Goal: Complete application form

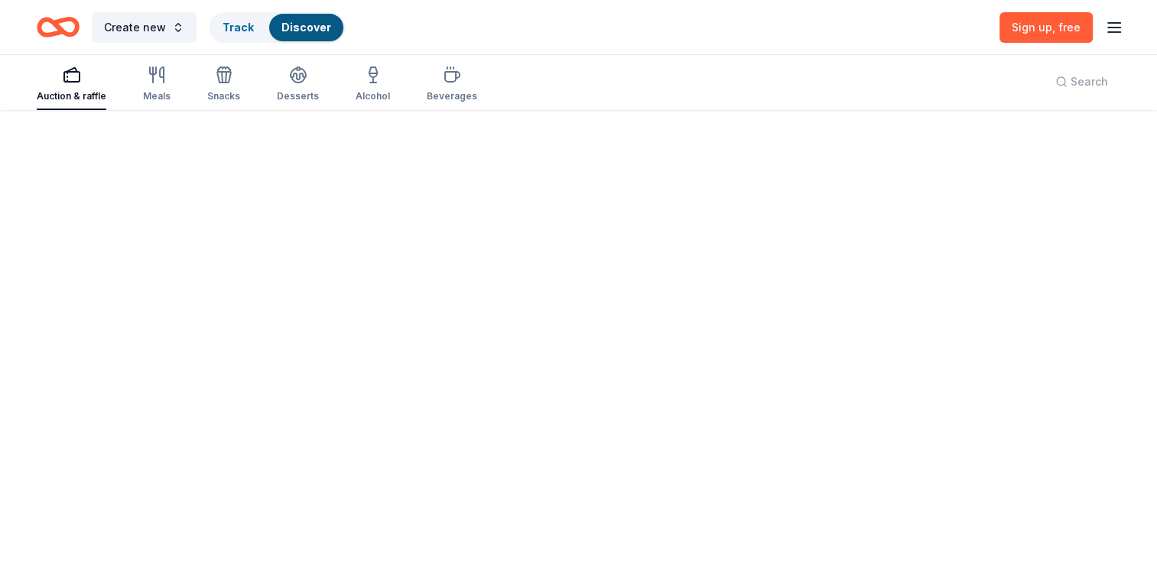
scroll to position [373, 0]
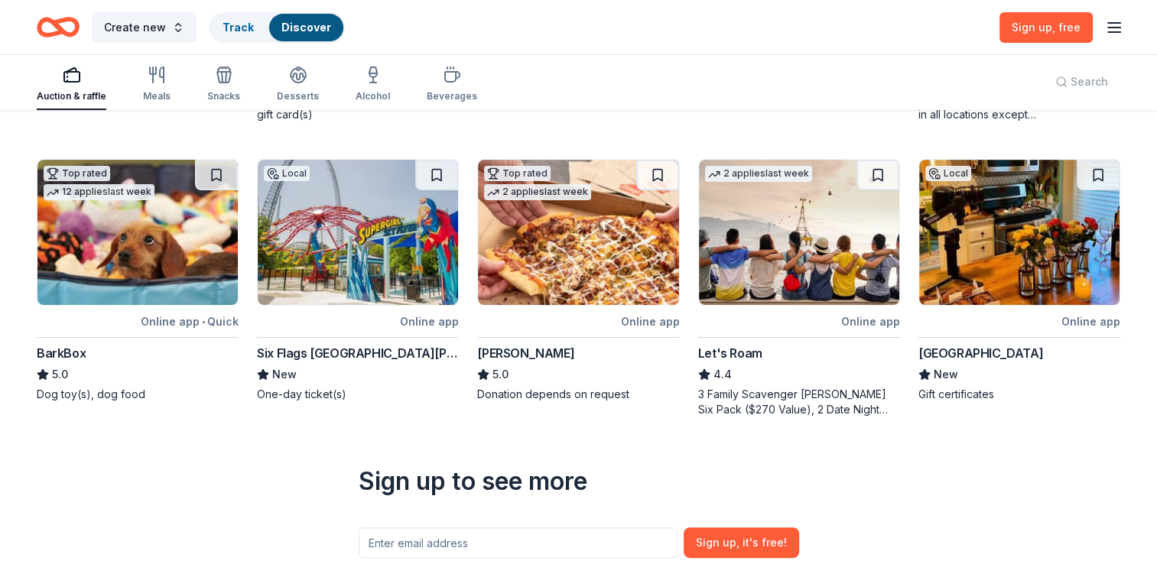
click at [372, 352] on div "Six Flags St. Louis" at bounding box center [358, 353] width 202 height 18
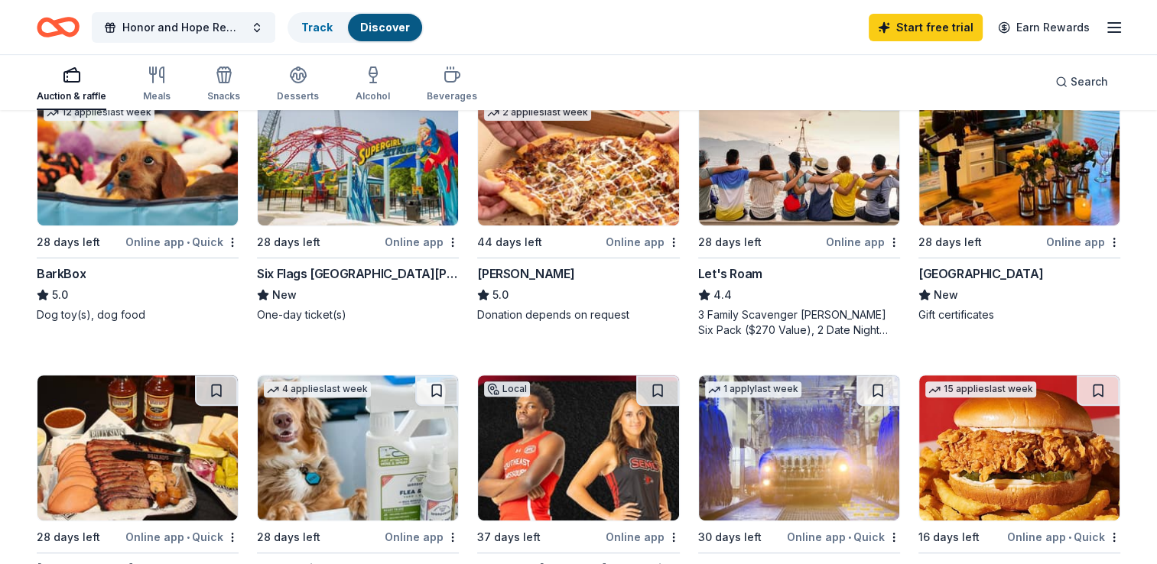
scroll to position [509, 0]
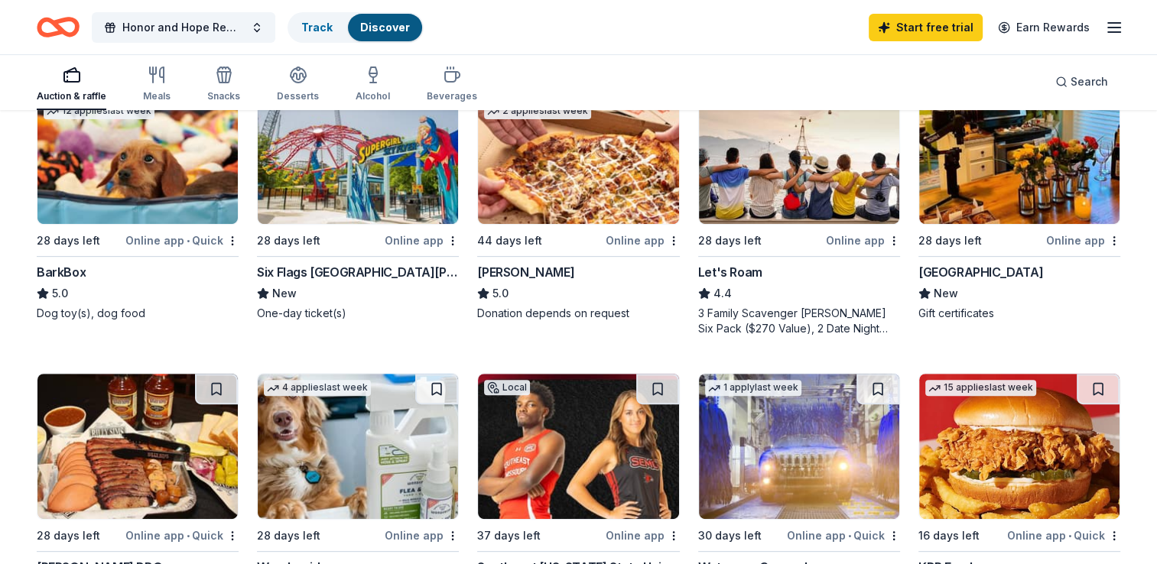
click at [123, 136] on img at bounding box center [137, 151] width 200 height 145
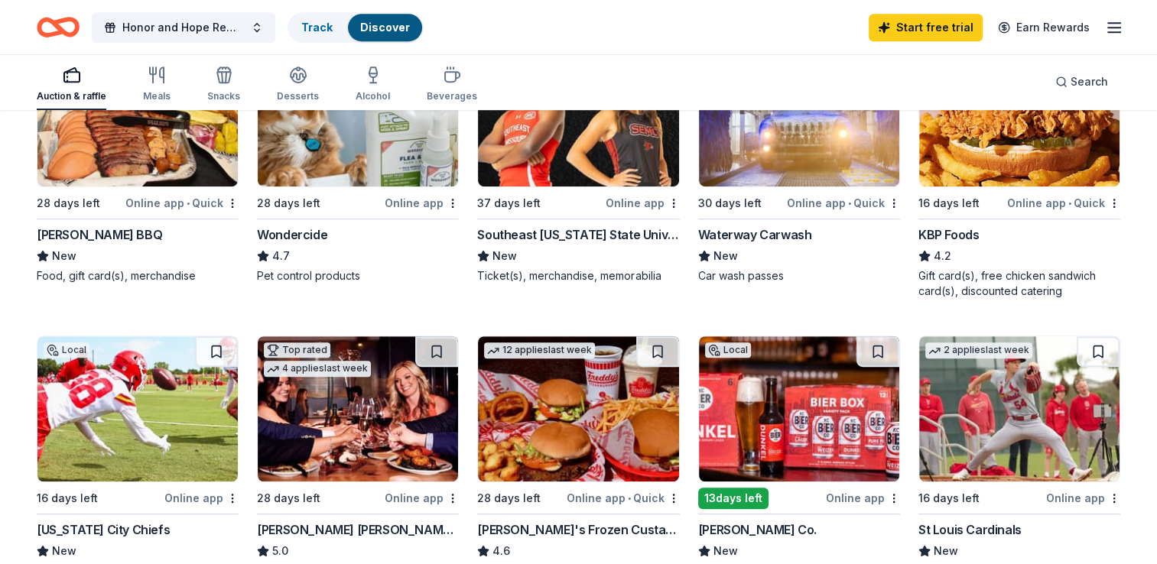
scroll to position [846, 0]
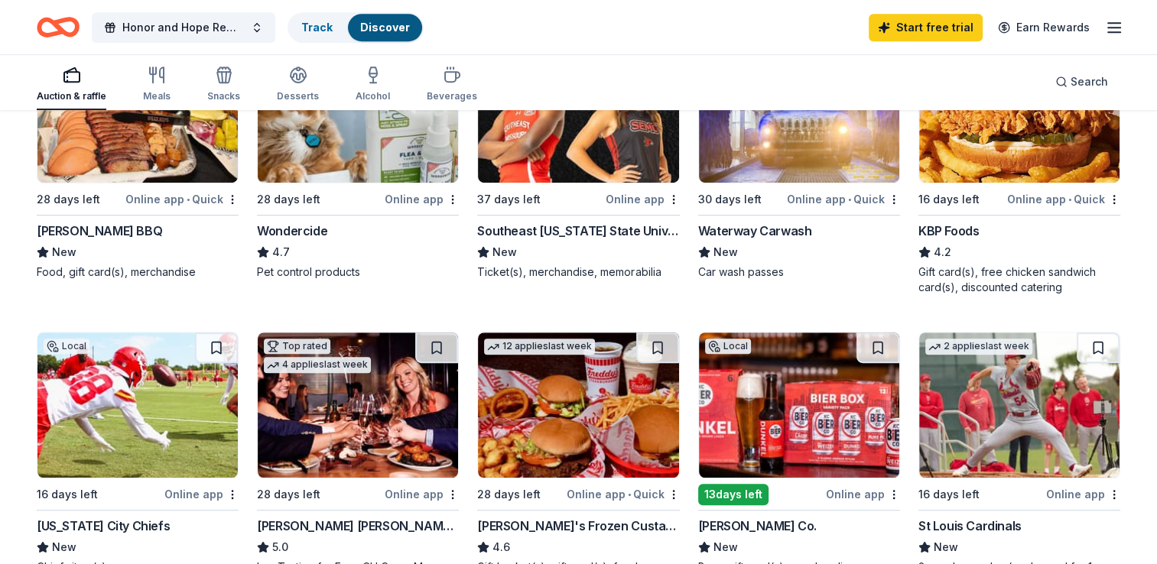
click at [94, 222] on div "Billy Sims BBQ" at bounding box center [99, 231] width 125 height 18
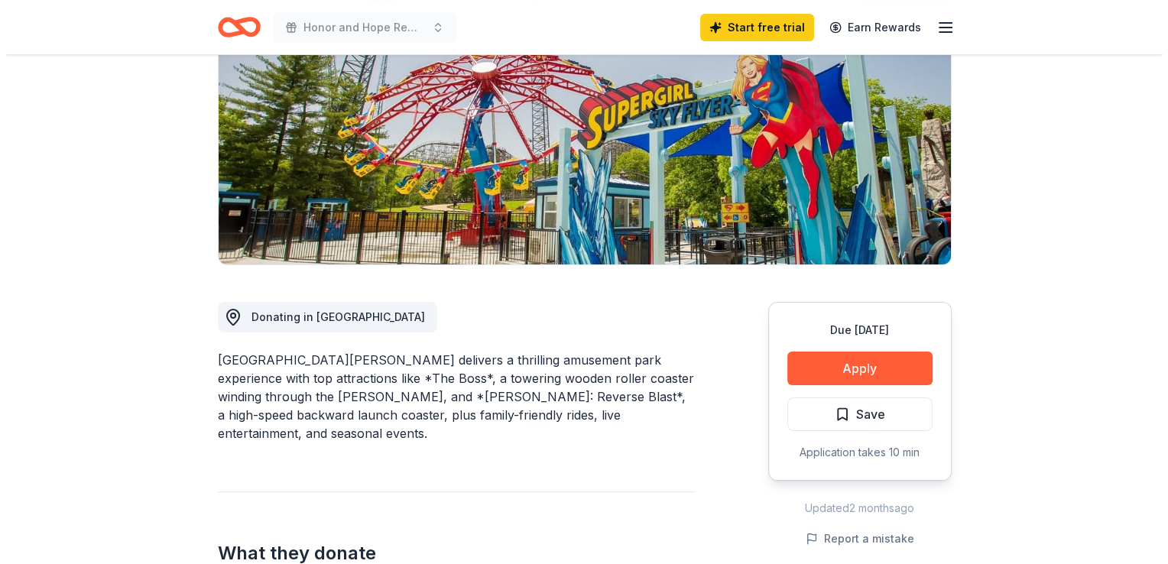
scroll to position [367, 0]
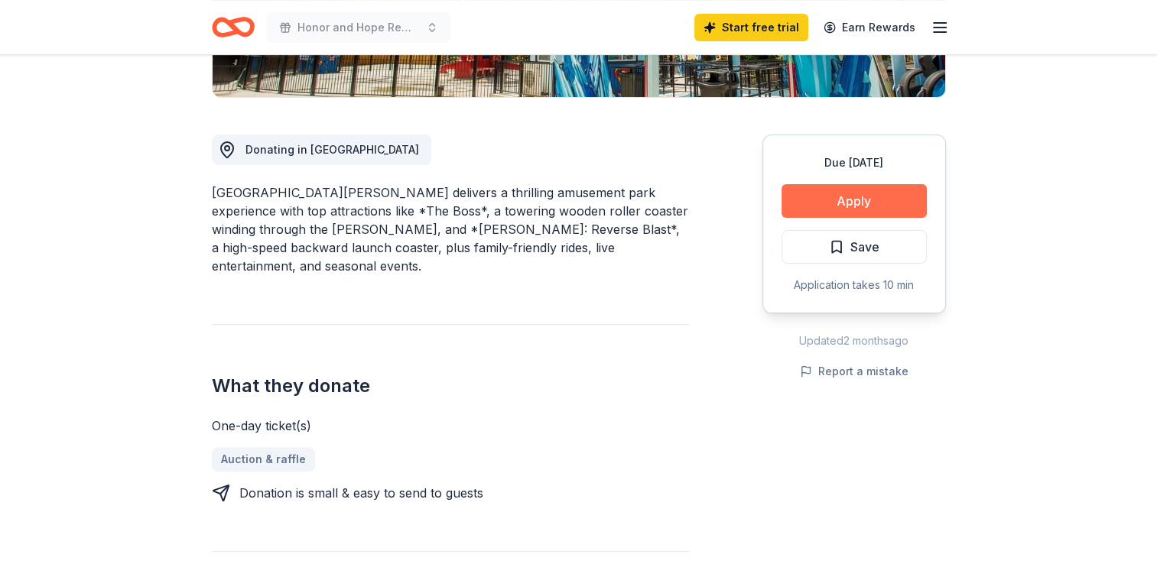
click at [862, 202] on button "Apply" at bounding box center [853, 201] width 145 height 34
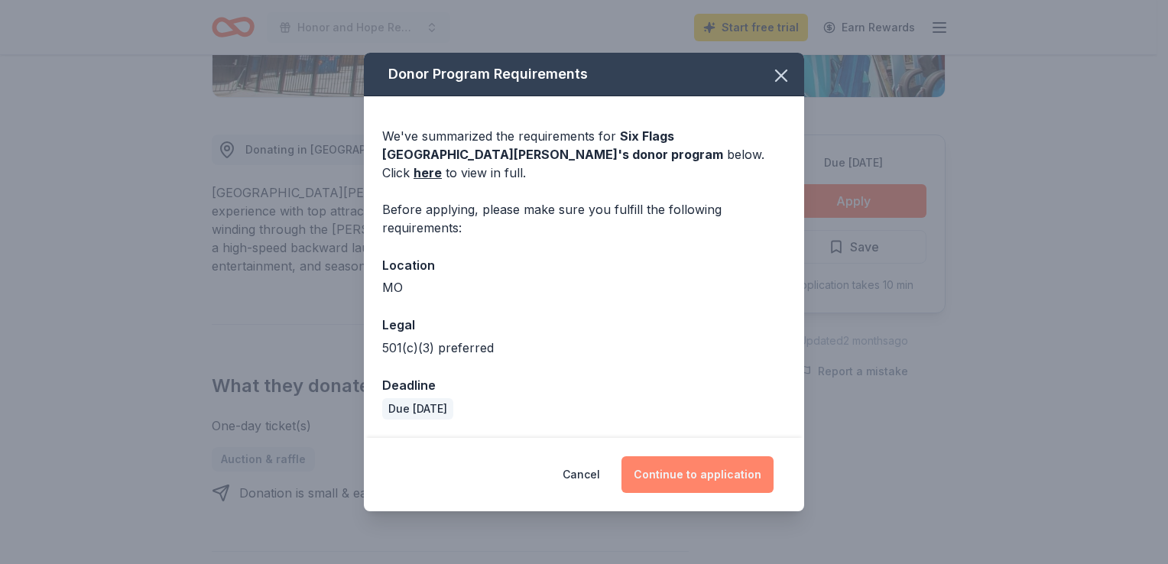
click at [668, 469] on button "Continue to application" at bounding box center [698, 474] width 152 height 37
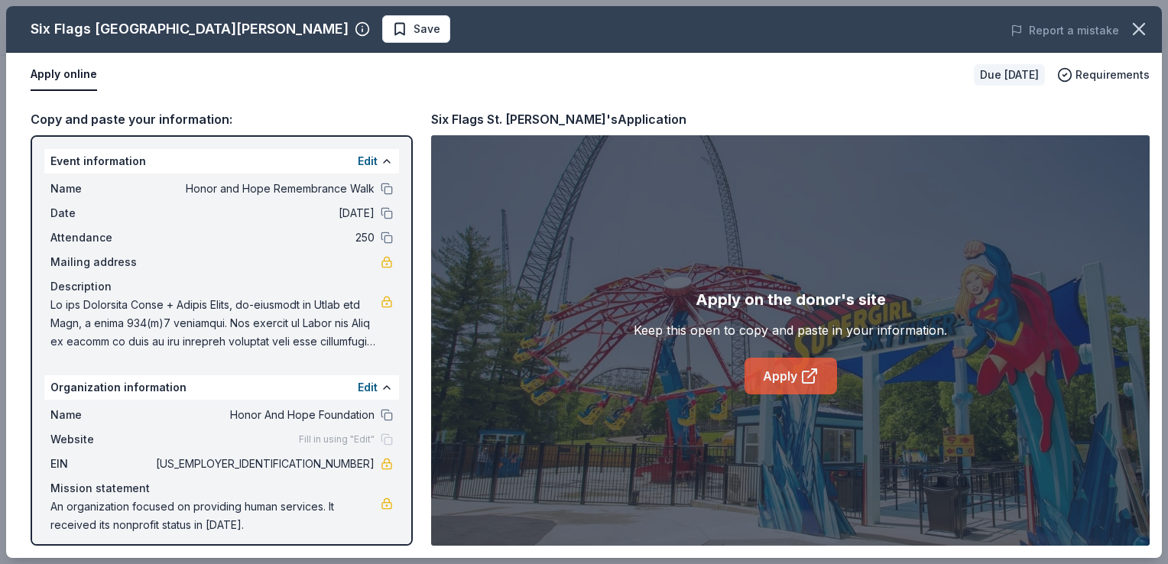
click at [759, 370] on link "Apply" at bounding box center [791, 376] width 93 height 37
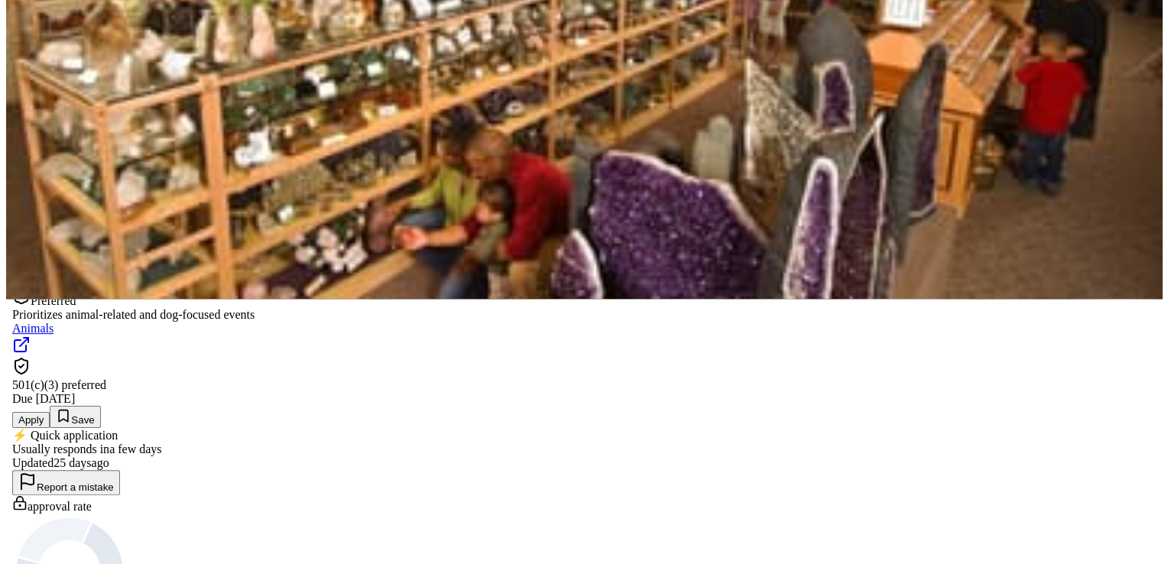
scroll to position [275, 0]
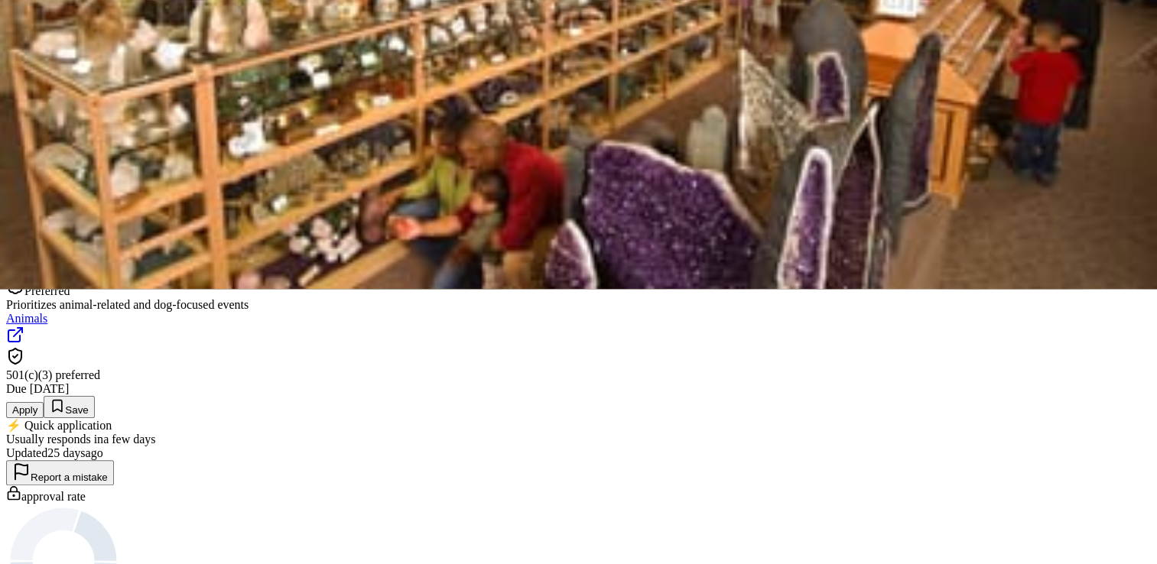
click at [44, 402] on button "Apply" at bounding box center [24, 410] width 37 height 16
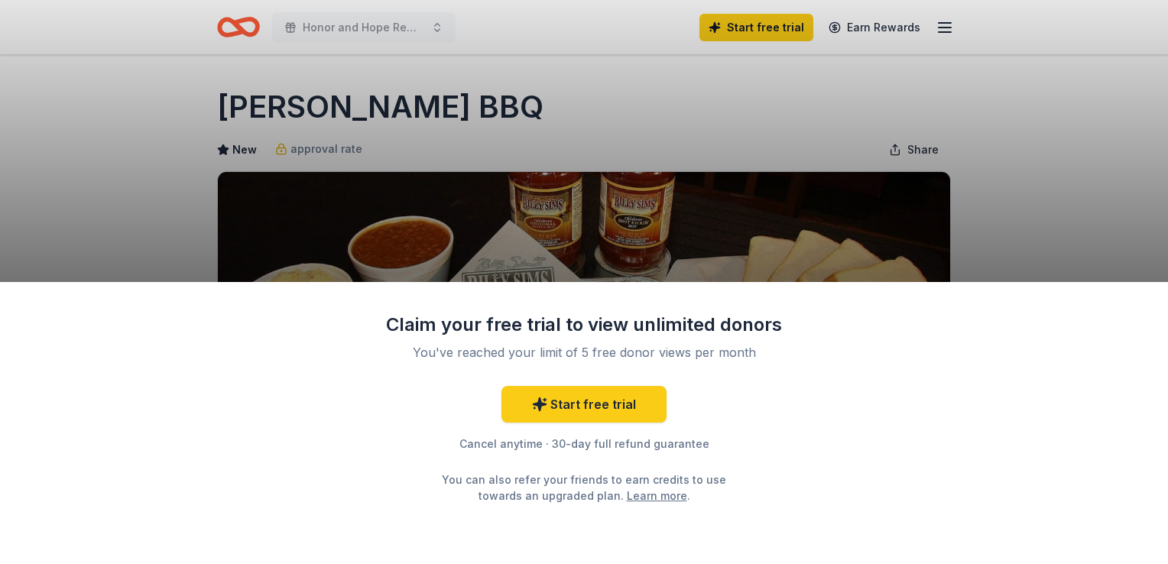
click at [937, 222] on div "Claim your free trial to view unlimited donors You've reached your limit of 5 f…" at bounding box center [584, 282] width 1168 height 564
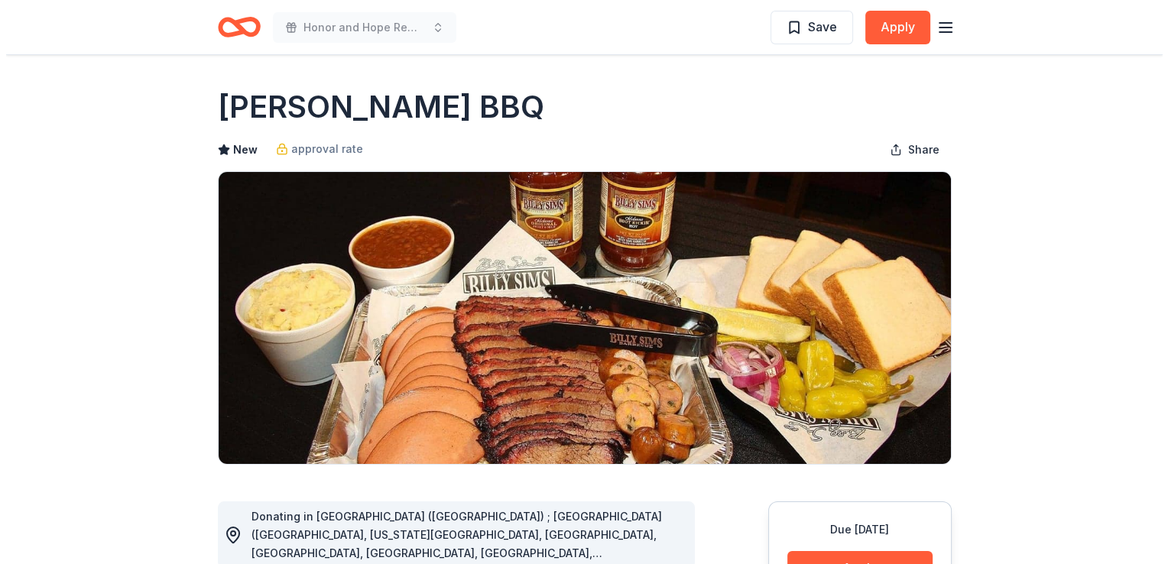
scroll to position [31, 0]
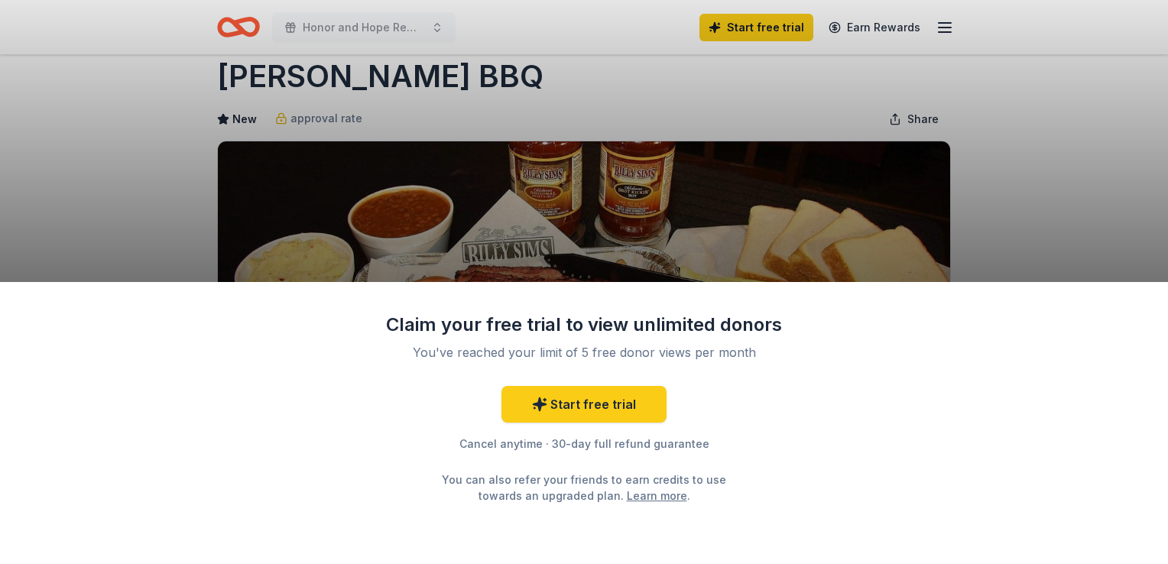
click at [844, 209] on div "Claim your free trial to view unlimited donors You've reached your limit of 5 f…" at bounding box center [584, 282] width 1168 height 564
